Goal: Transaction & Acquisition: Purchase product/service

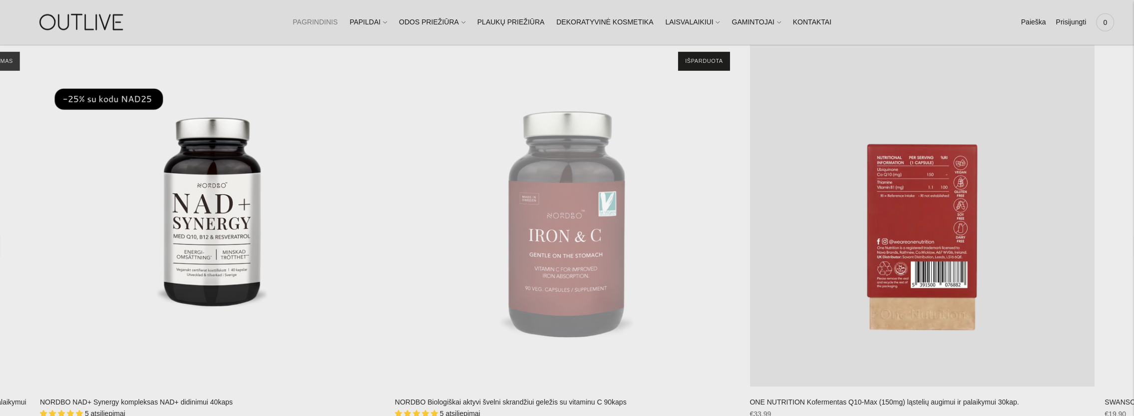
scroll to position [2696, 0]
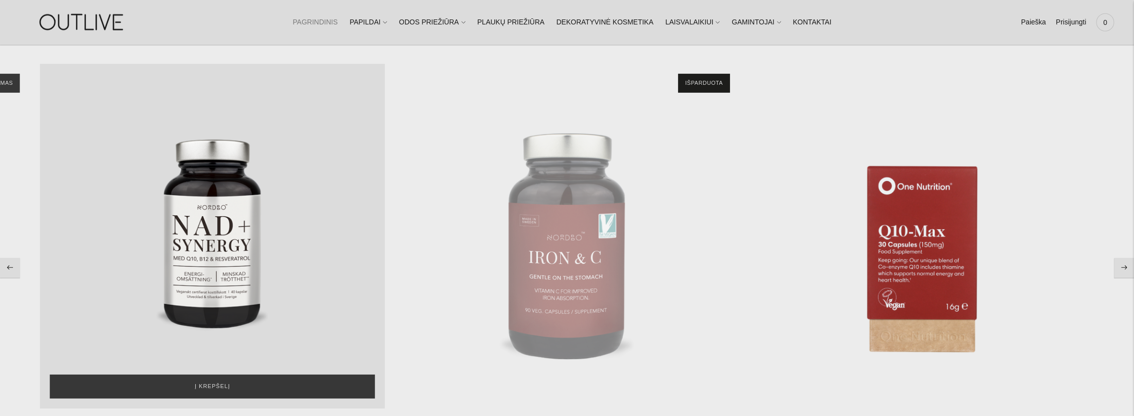
click at [210, 303] on div "NORDBO NAD+ Synergy kompleksas NAD+ didinimui 40kaps\a" at bounding box center [212, 236] width 345 height 345
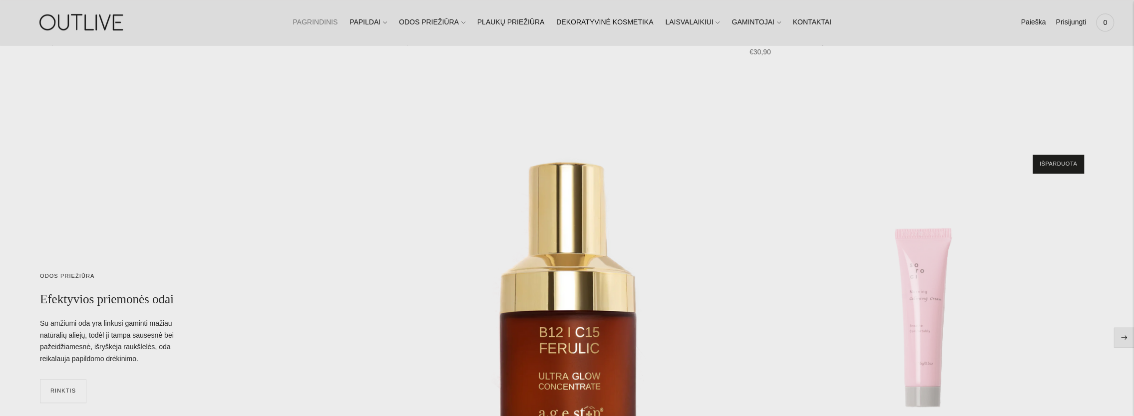
scroll to position [4085, 0]
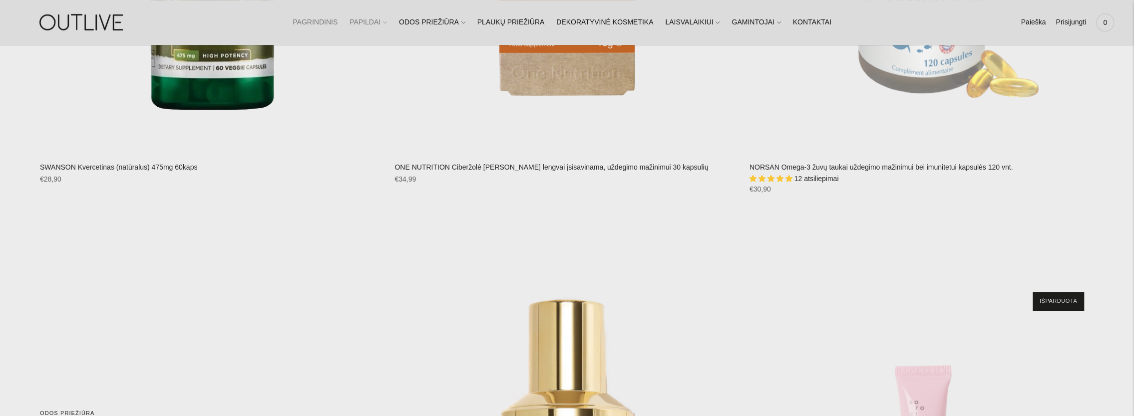
click at [371, 23] on link "PAPILDAI" at bounding box center [368, 22] width 37 height 22
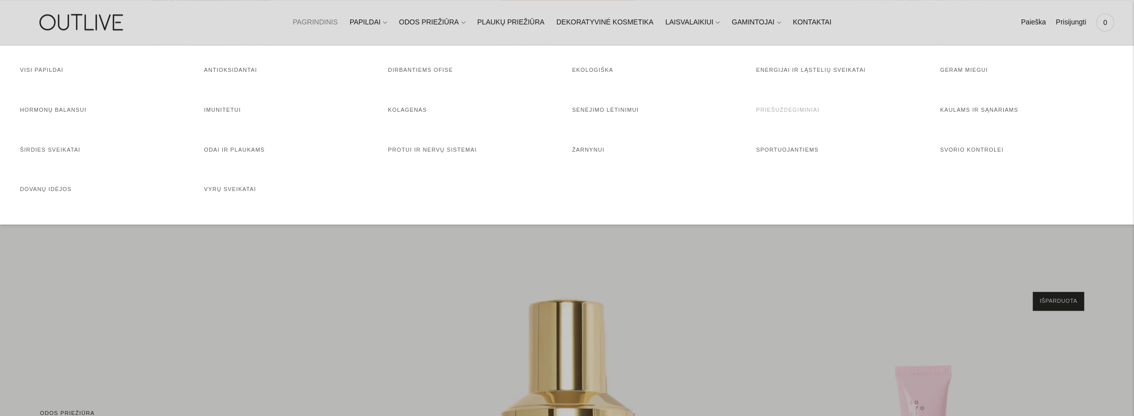
click at [771, 108] on link "Priešuždegiminiai" at bounding box center [787, 110] width 63 height 6
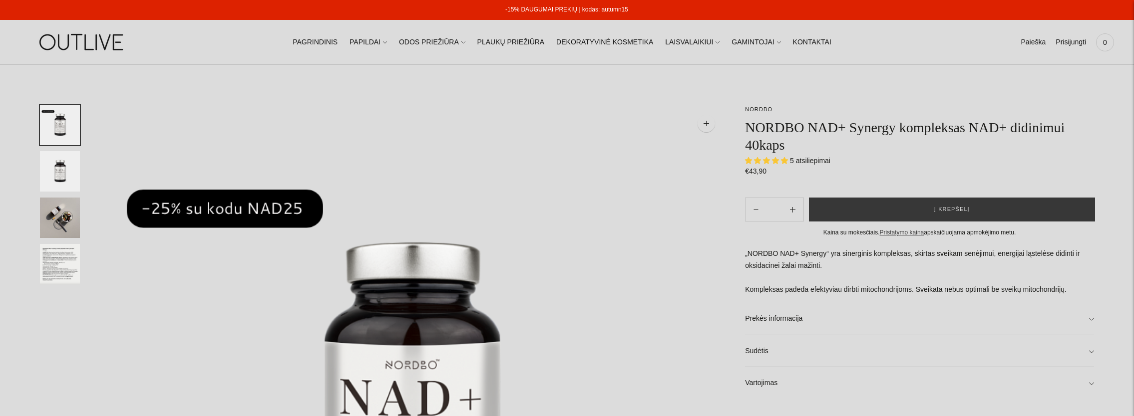
select select "**********"
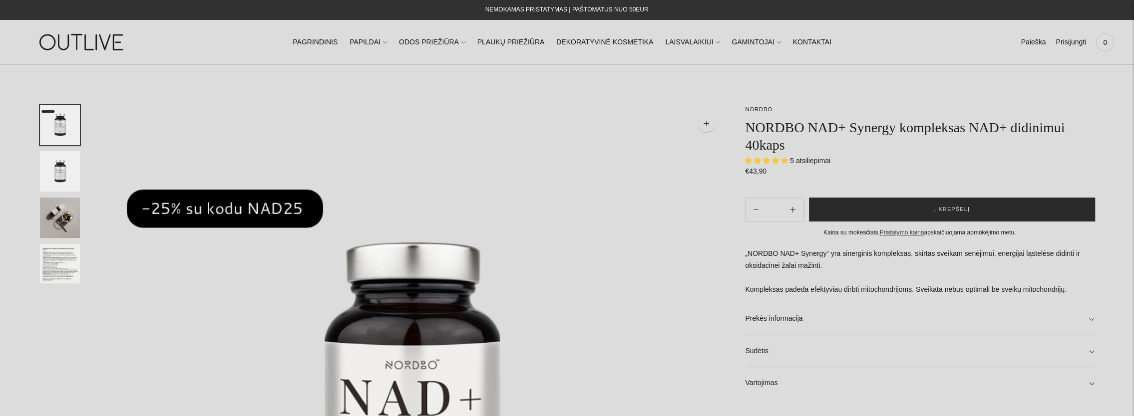
click at [920, 212] on button "Į krepšelį" at bounding box center [952, 210] width 286 height 24
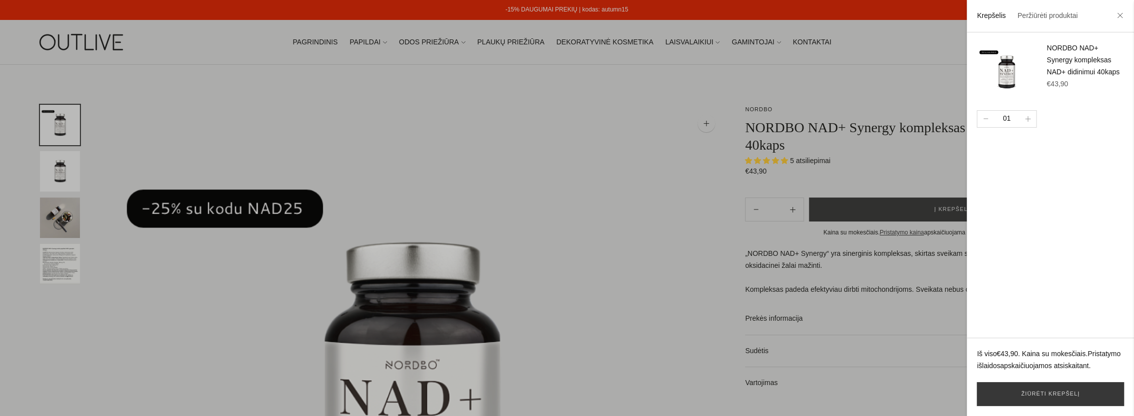
click at [227, 97] on div at bounding box center [567, 208] width 1134 height 416
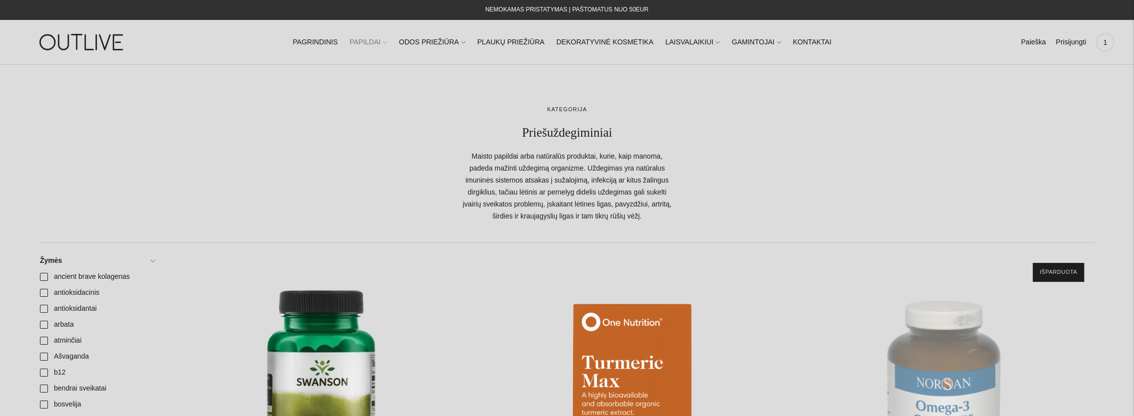
click at [377, 38] on link "PAPILDAI" at bounding box center [368, 42] width 37 height 22
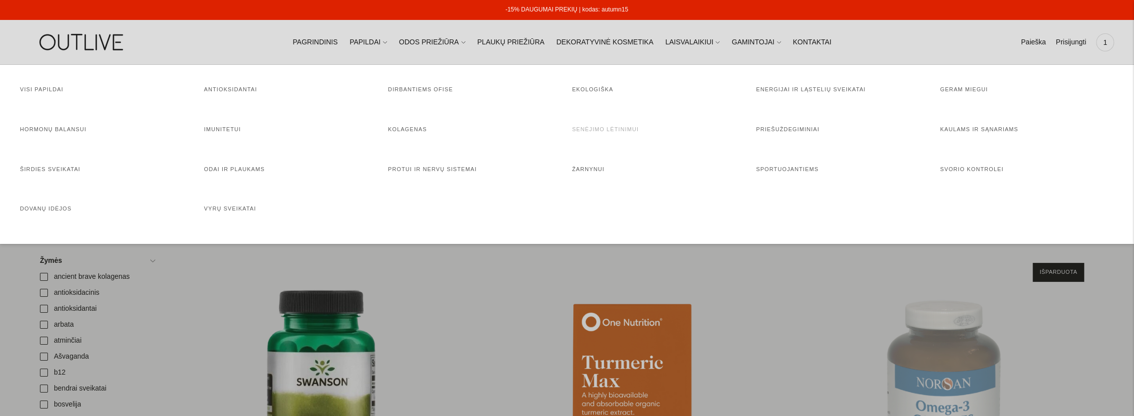
click at [609, 129] on link "Senėjimo lėtinimui" at bounding box center [605, 129] width 66 height 6
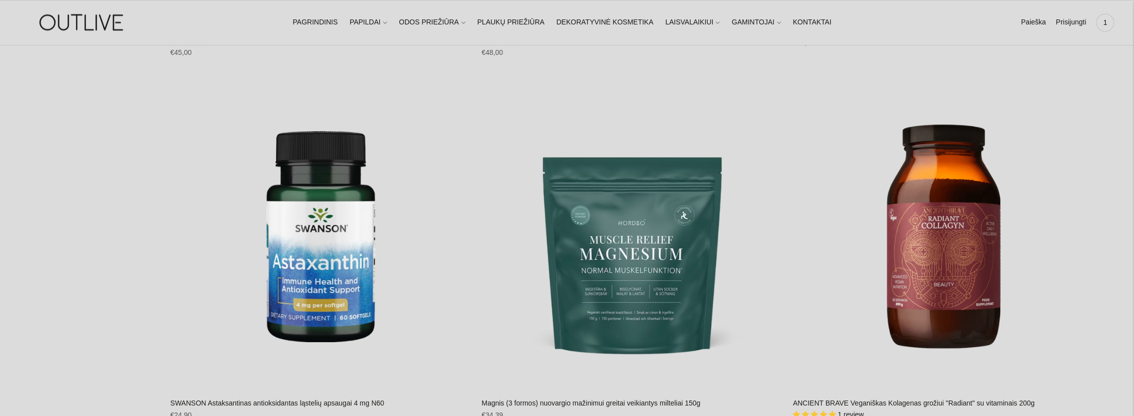
scroll to position [5043, 0]
